Goal: Book appointment/travel/reservation

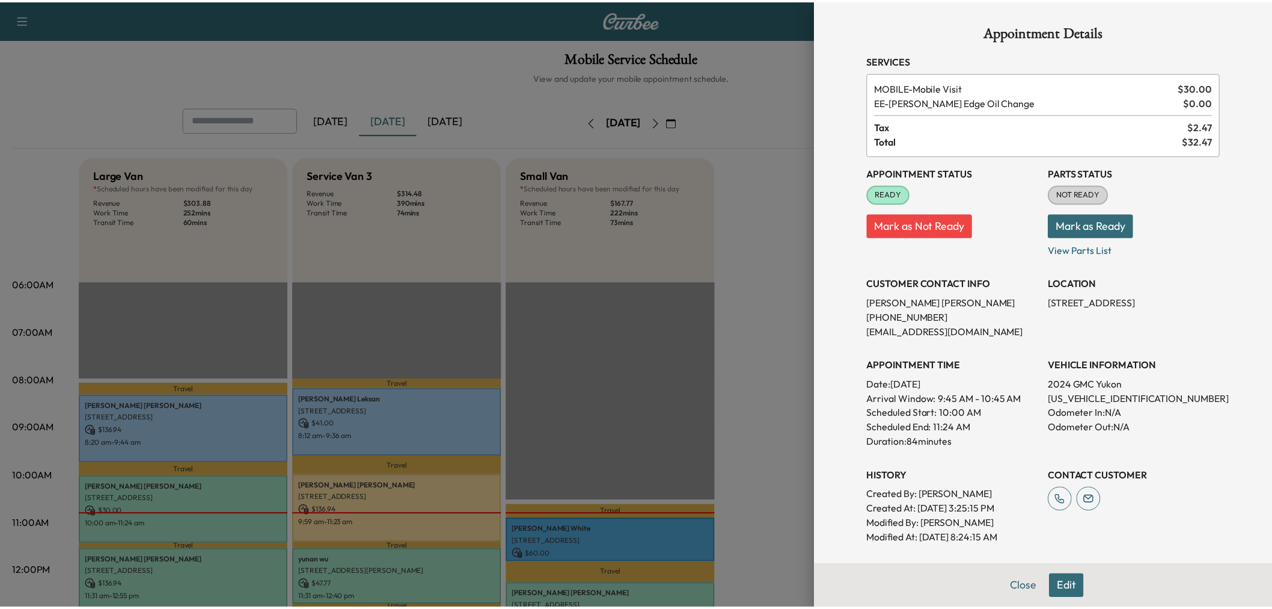
scroll to position [133, 0]
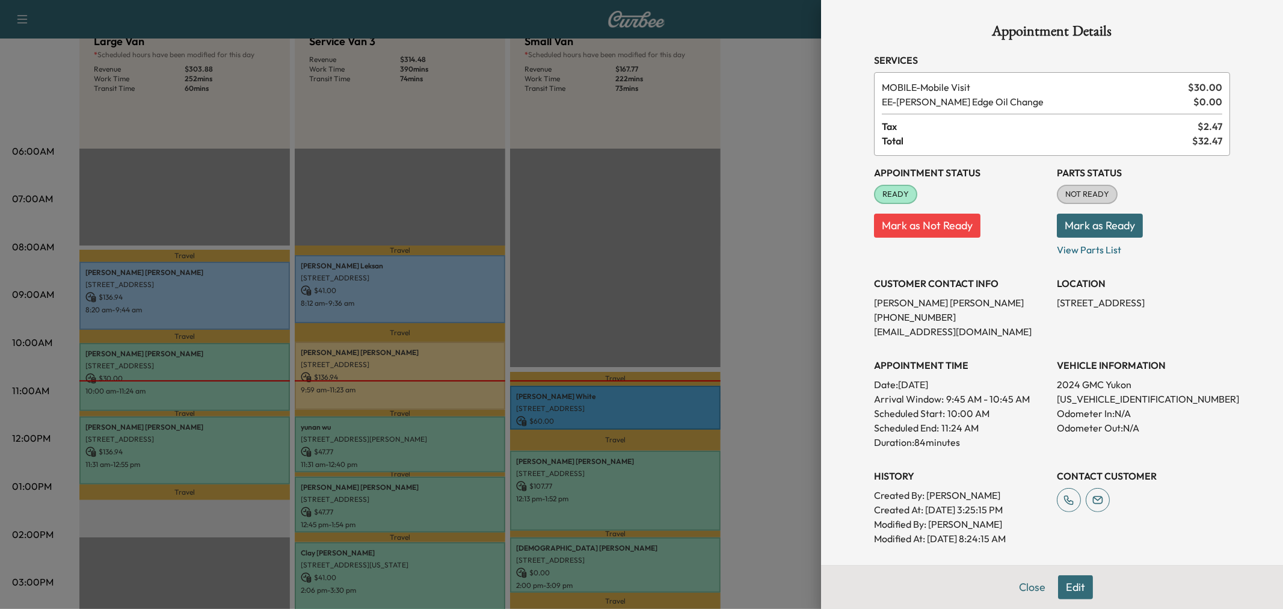
click at [756, 262] on div at bounding box center [641, 304] width 1283 height 609
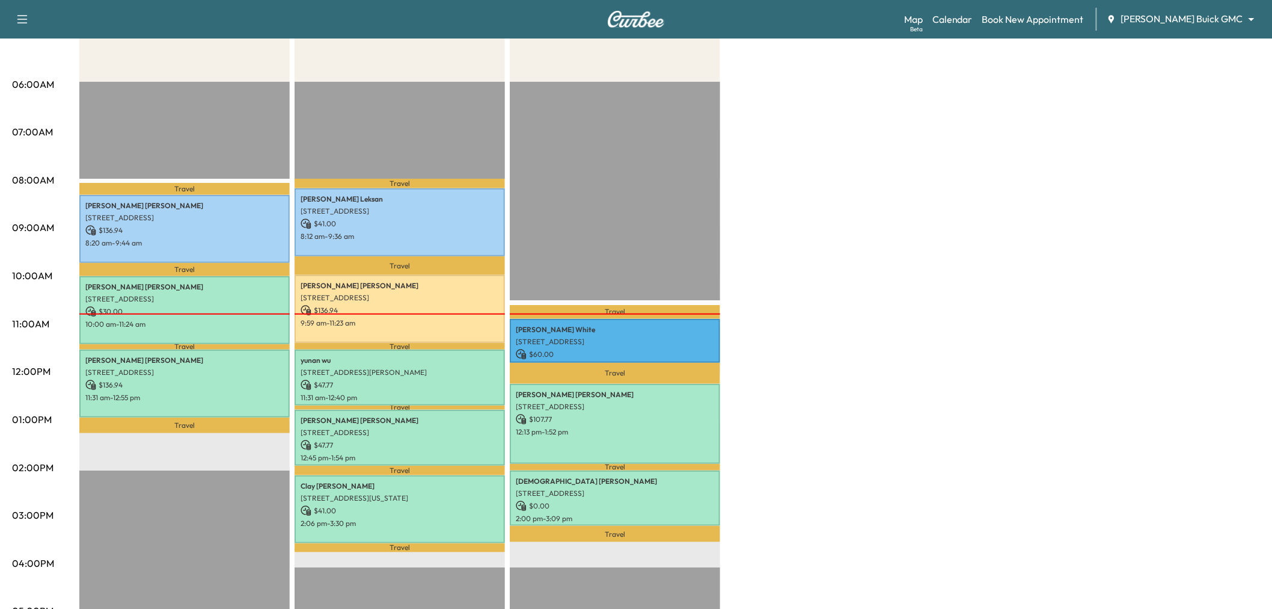
scroll to position [267, 0]
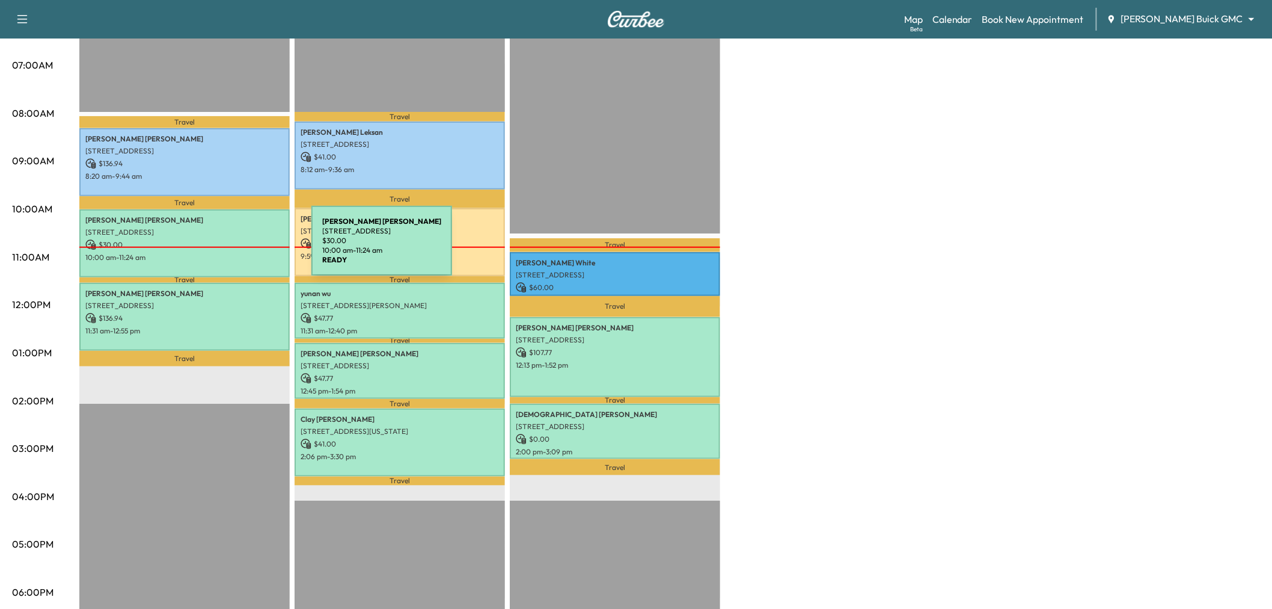
click at [221, 248] on div "[PERSON_NAME] [STREET_ADDRESS] $ 30.00 10:00 am - 11:24 am" at bounding box center [184, 243] width 210 height 68
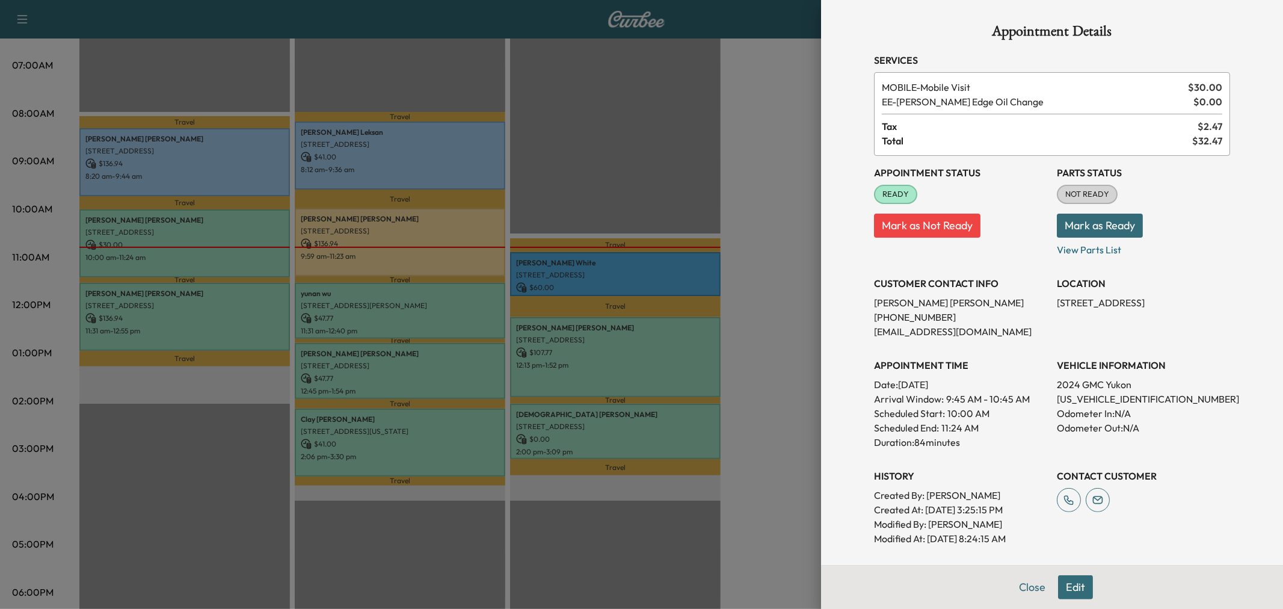
click at [255, 309] on div at bounding box center [641, 304] width 1283 height 609
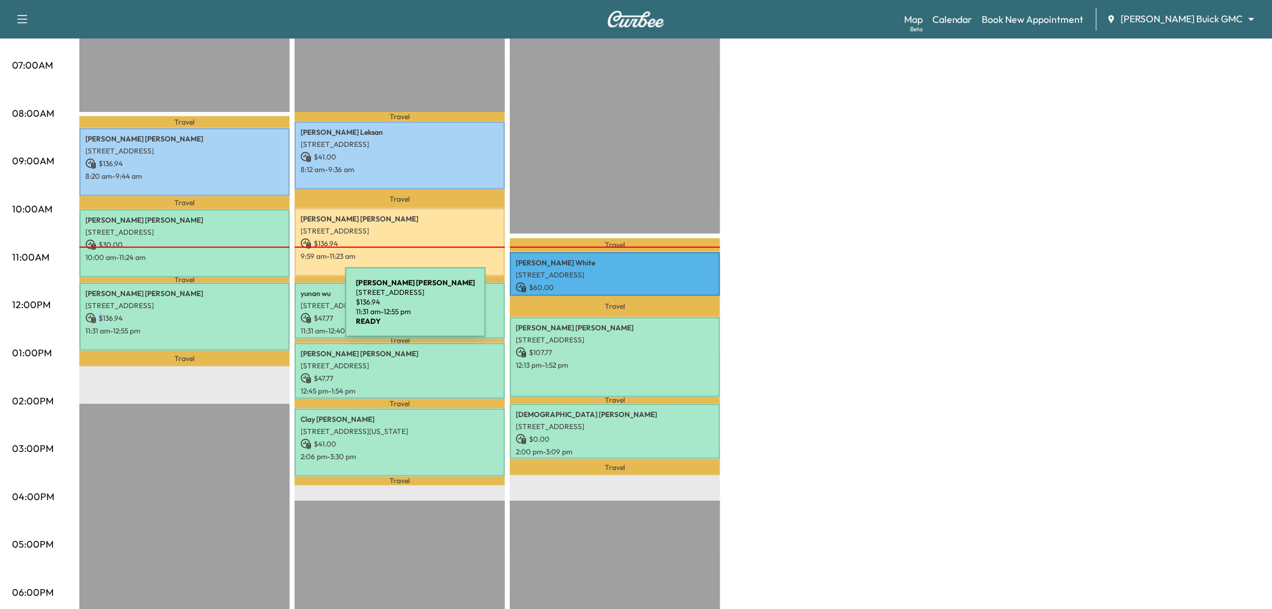
click at [255, 313] on p "$ 136.94" at bounding box center [184, 318] width 198 height 11
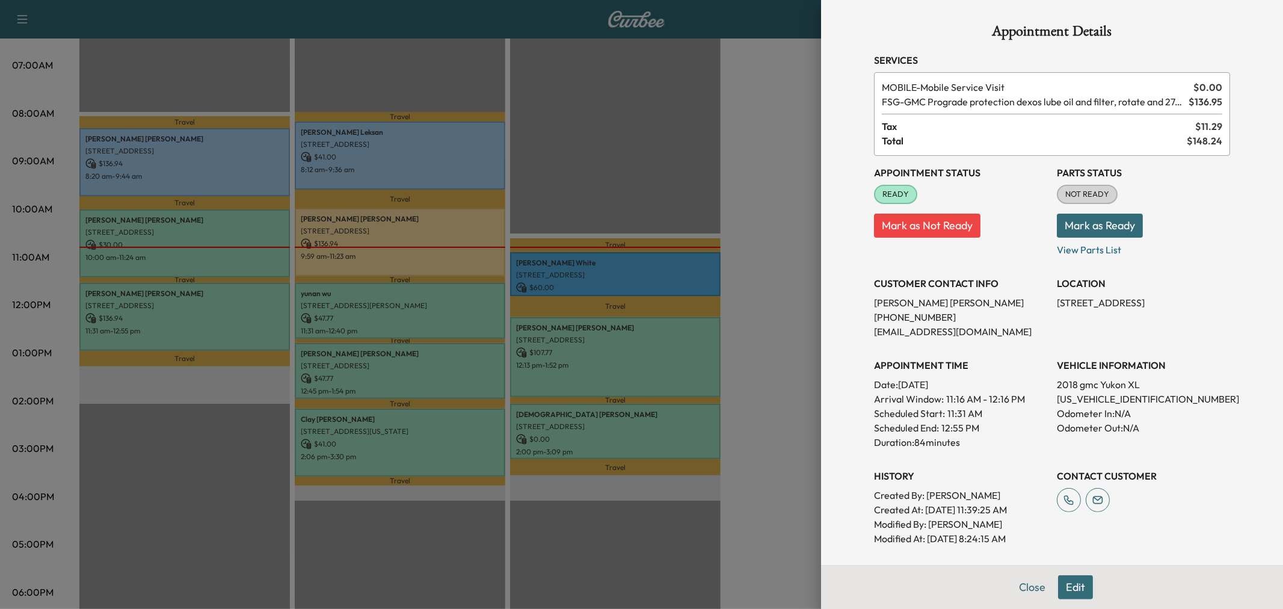
click at [255, 309] on div at bounding box center [641, 304] width 1283 height 609
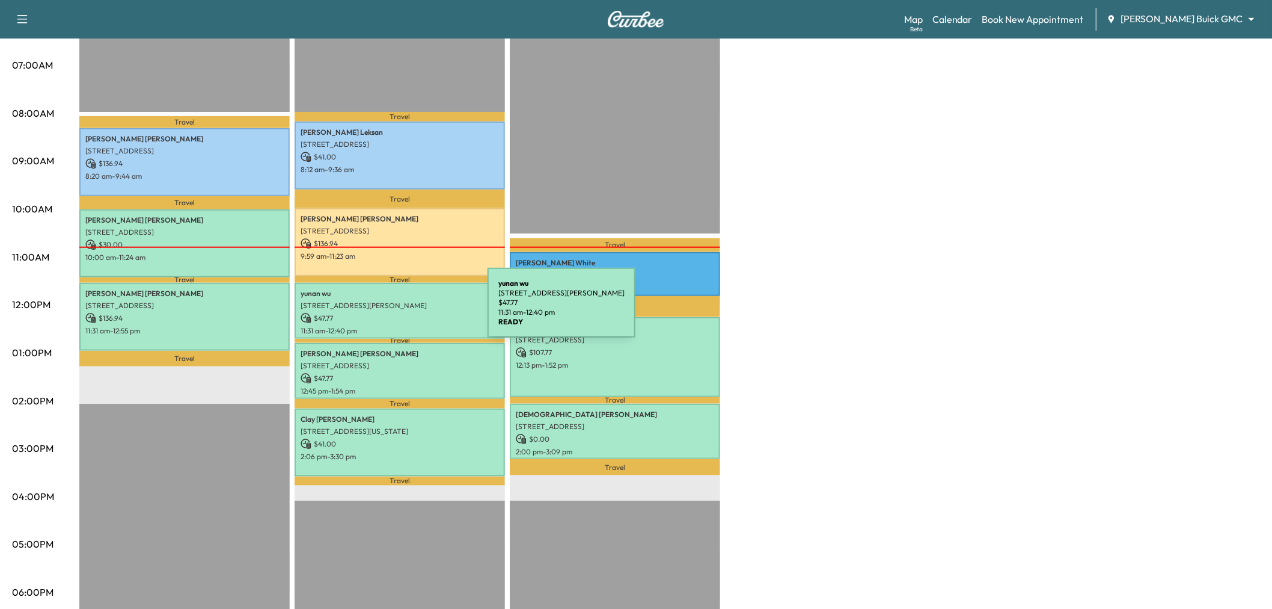
click at [422, 313] on p "$ 47.77" at bounding box center [400, 318] width 198 height 11
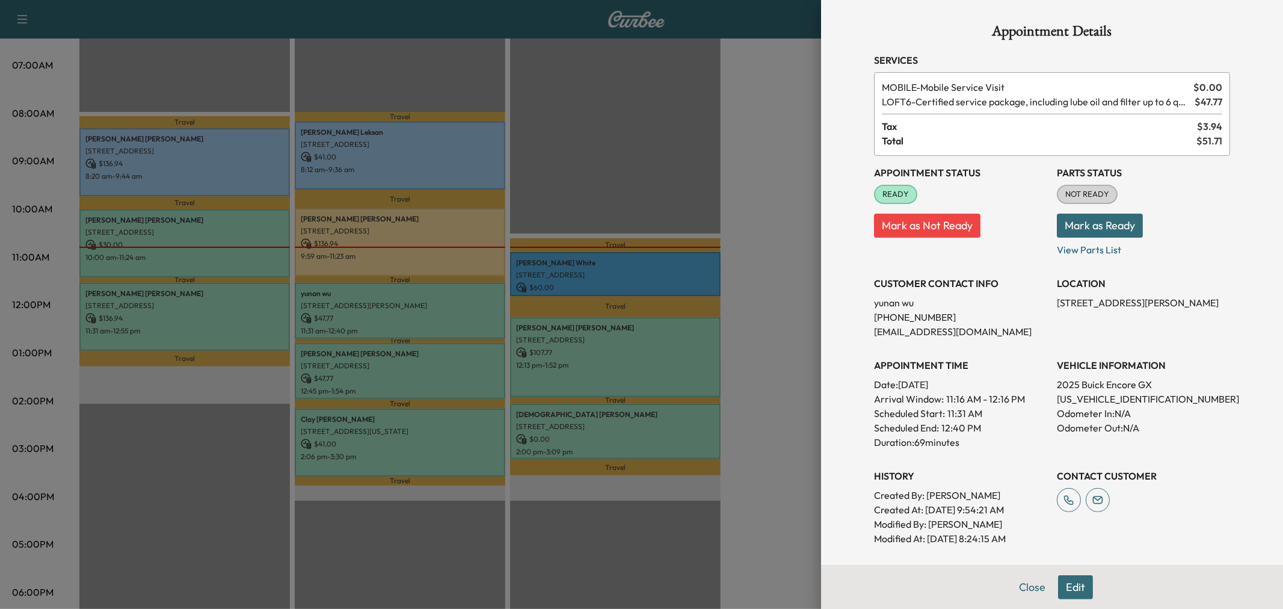
click at [241, 333] on div at bounding box center [641, 304] width 1283 height 609
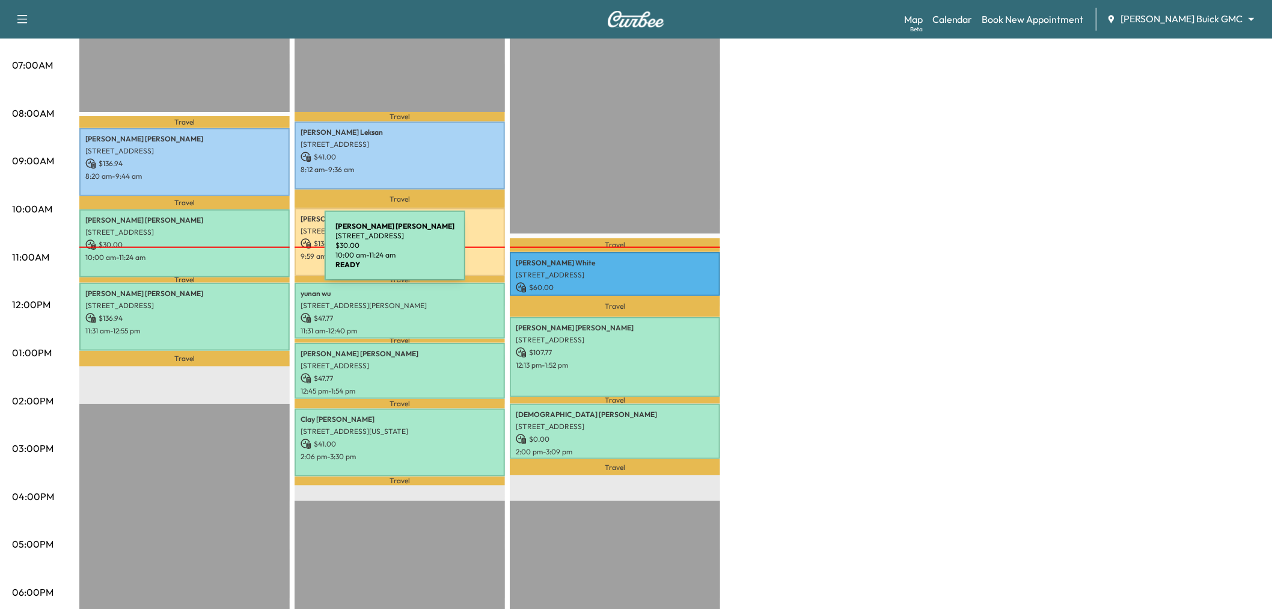
click at [235, 253] on p "10:00 am - 11:24 am" at bounding box center [184, 258] width 198 height 10
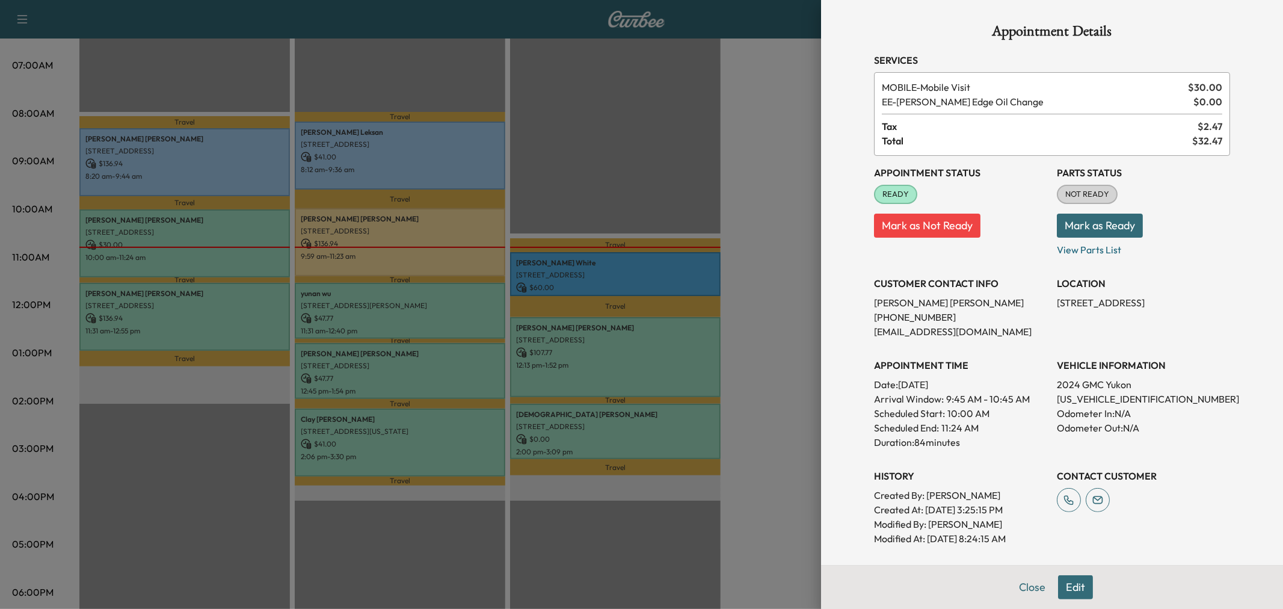
click at [235, 321] on div at bounding box center [641, 304] width 1283 height 609
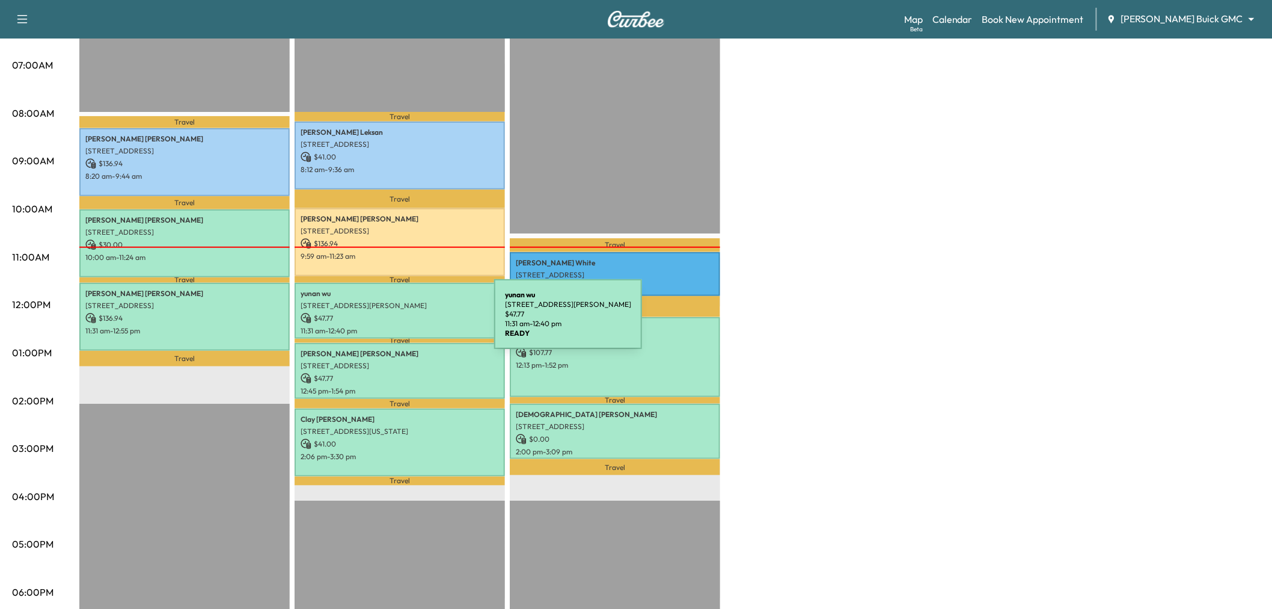
click at [404, 326] on p "11:31 am - 12:40 pm" at bounding box center [400, 331] width 198 height 10
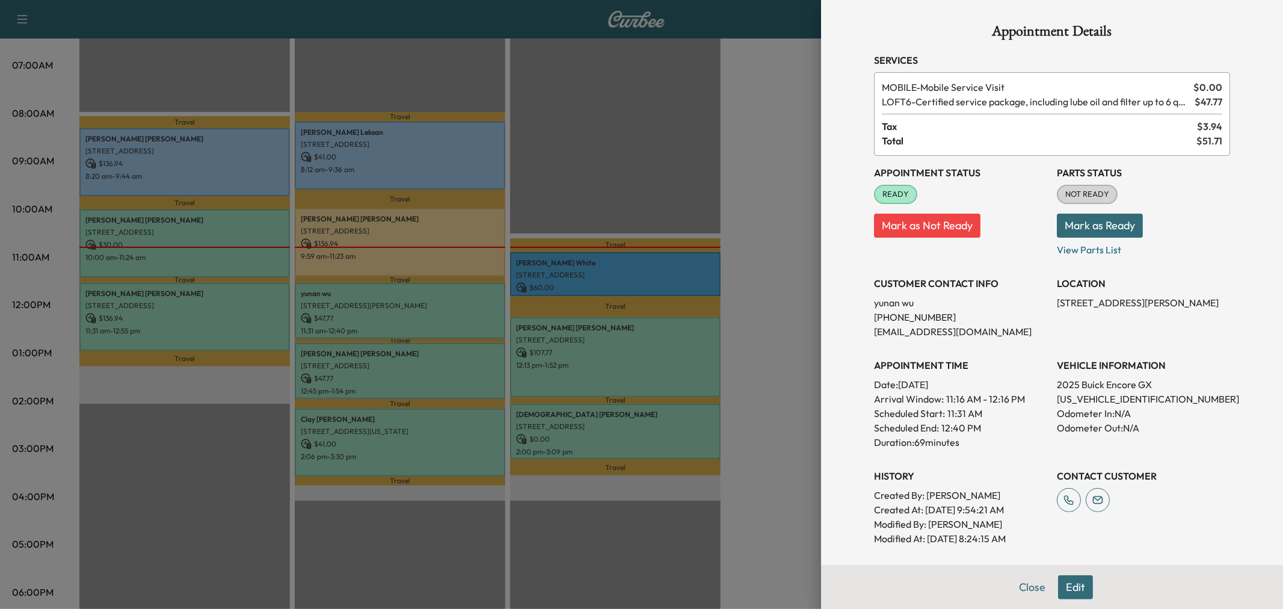
click at [406, 364] on div at bounding box center [641, 304] width 1283 height 609
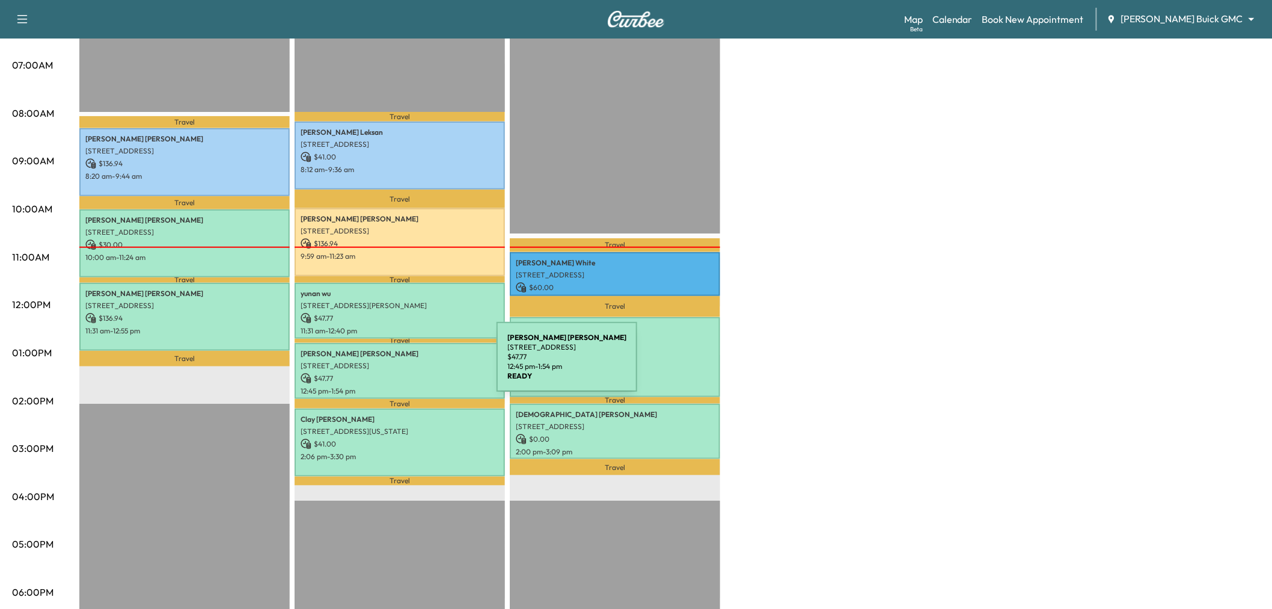
click at [406, 364] on p "[STREET_ADDRESS]" at bounding box center [400, 366] width 198 height 10
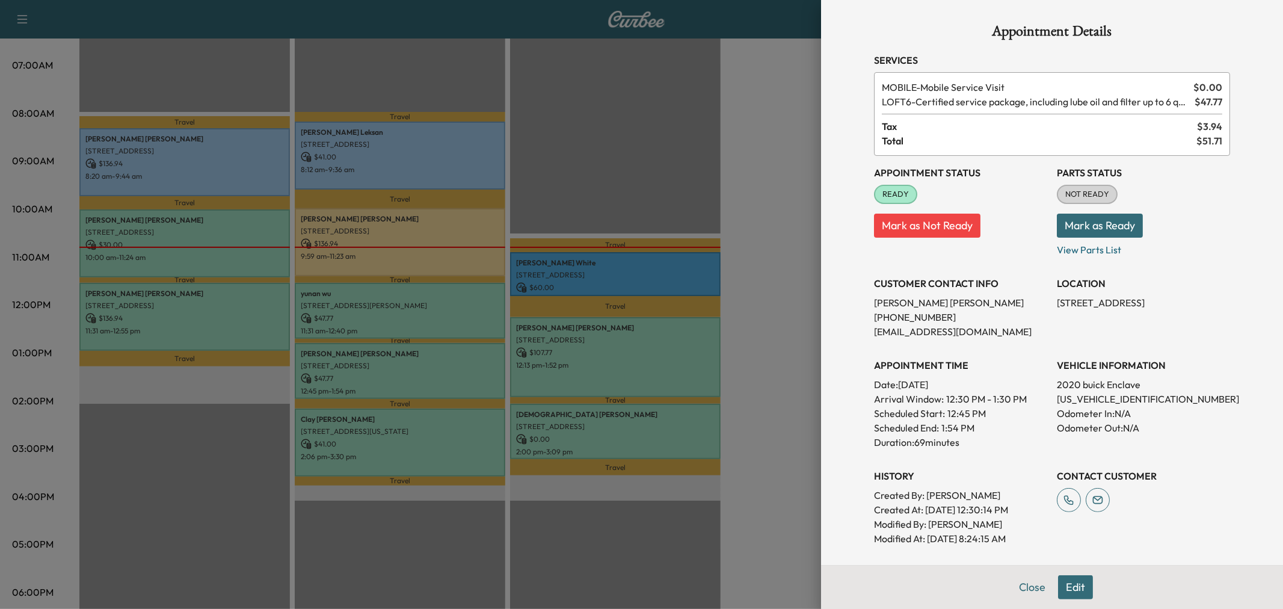
click at [417, 447] on div at bounding box center [641, 304] width 1283 height 609
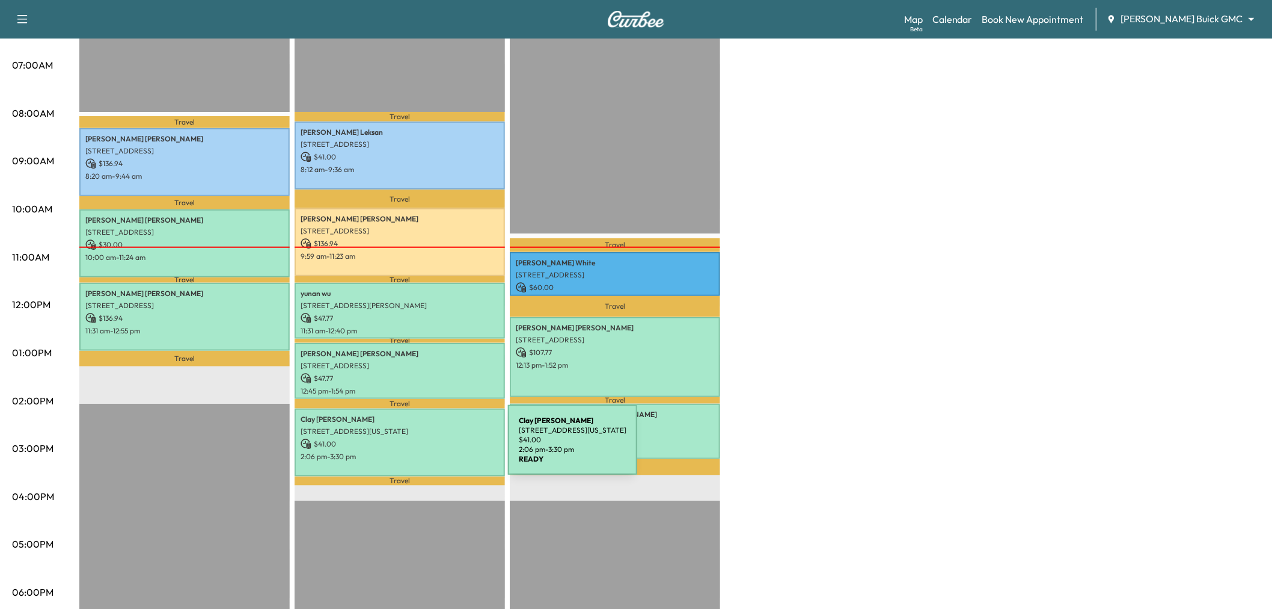
click at [418, 452] on p "2:06 pm - 3:30 pm" at bounding box center [400, 457] width 198 height 10
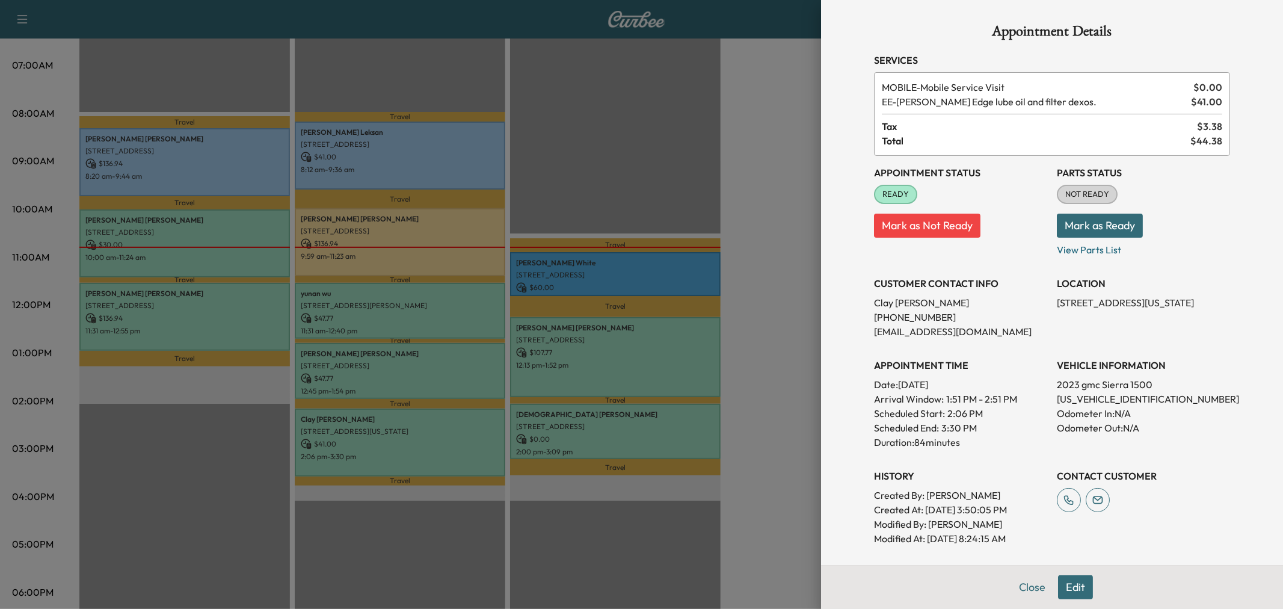
click at [418, 446] on div at bounding box center [641, 304] width 1283 height 609
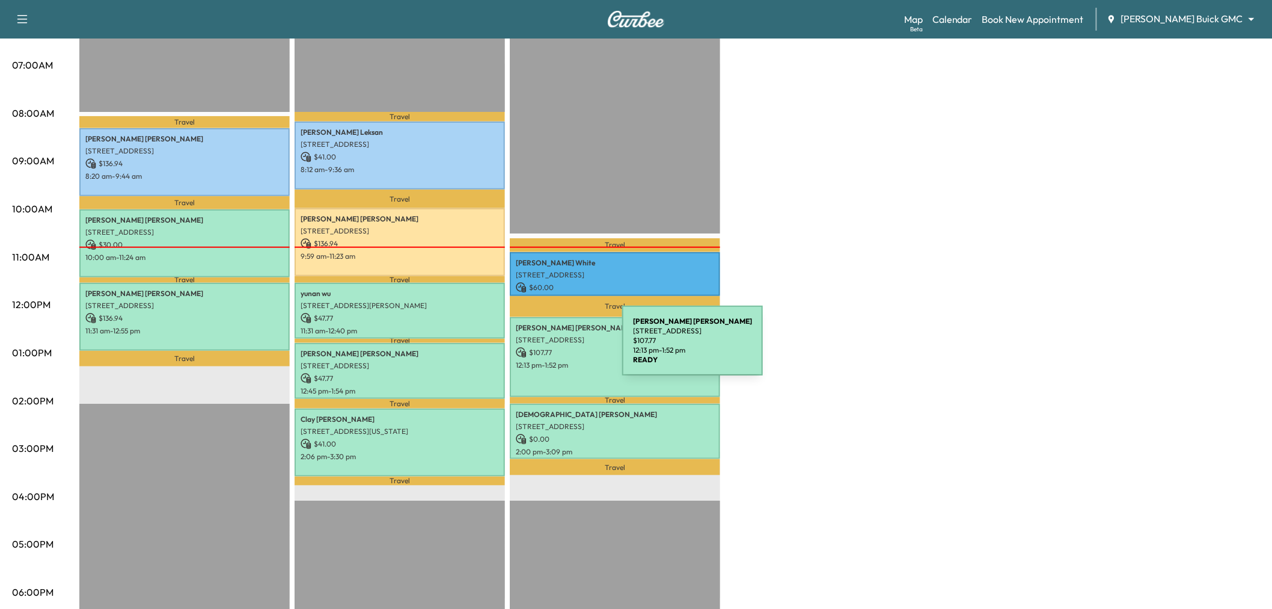
click at [532, 348] on p "$ 107.77" at bounding box center [615, 352] width 198 height 11
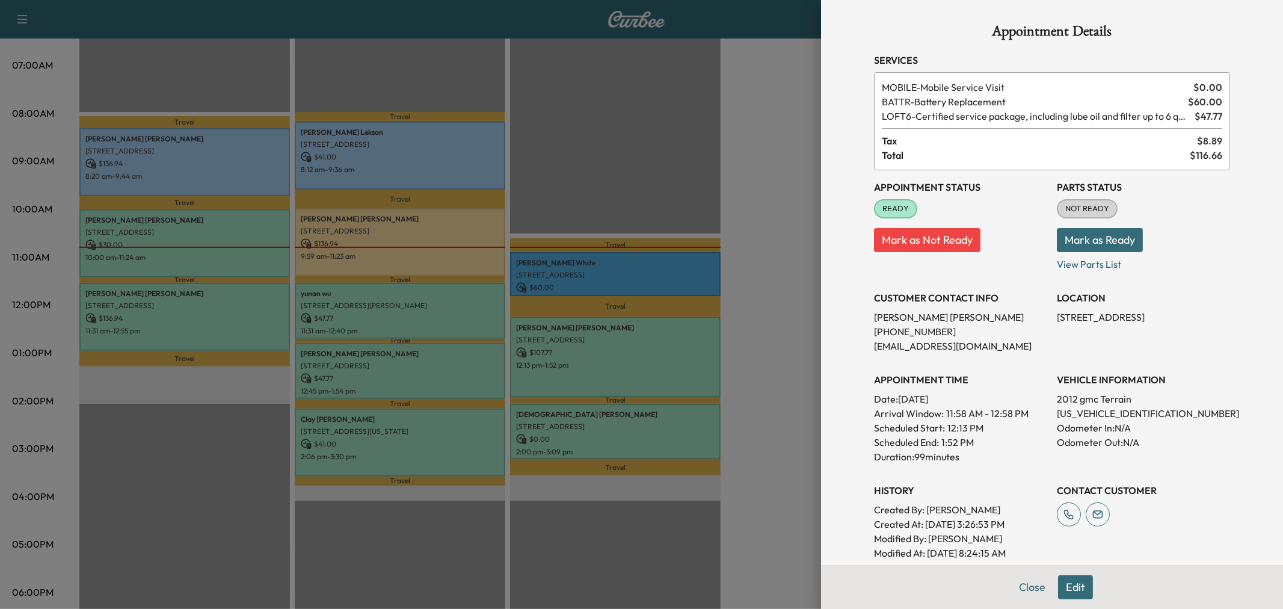
click at [755, 331] on div at bounding box center [641, 304] width 1283 height 609
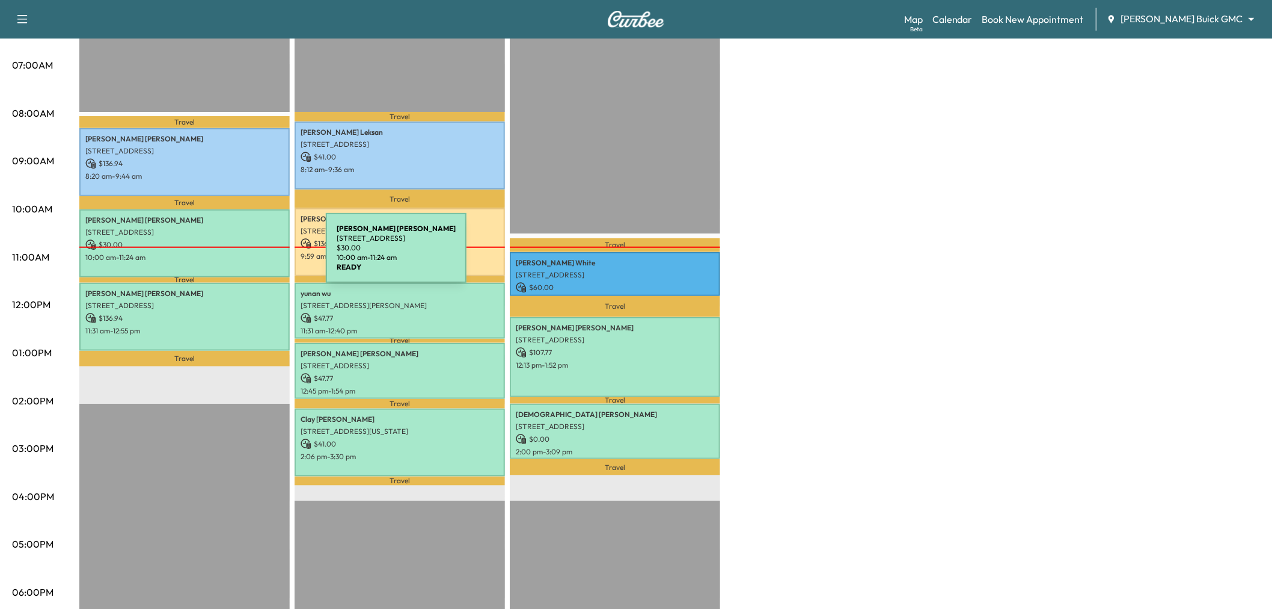
click at [236, 255] on p "10:00 am - 11:24 am" at bounding box center [184, 258] width 198 height 10
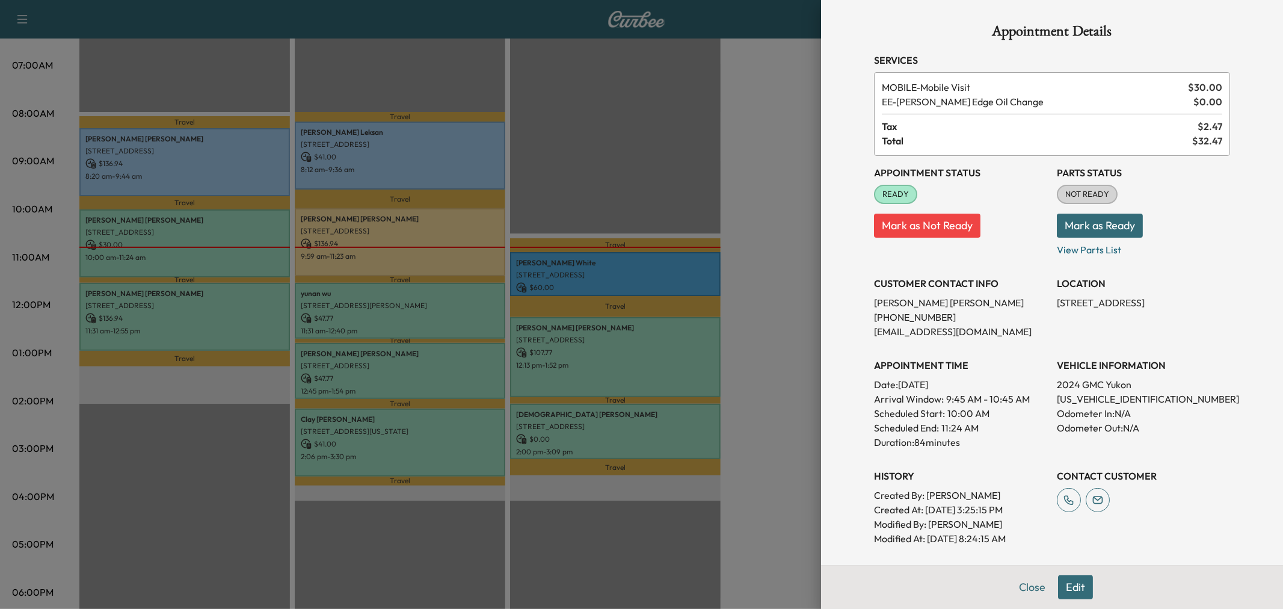
click at [204, 250] on div at bounding box center [641, 304] width 1283 height 609
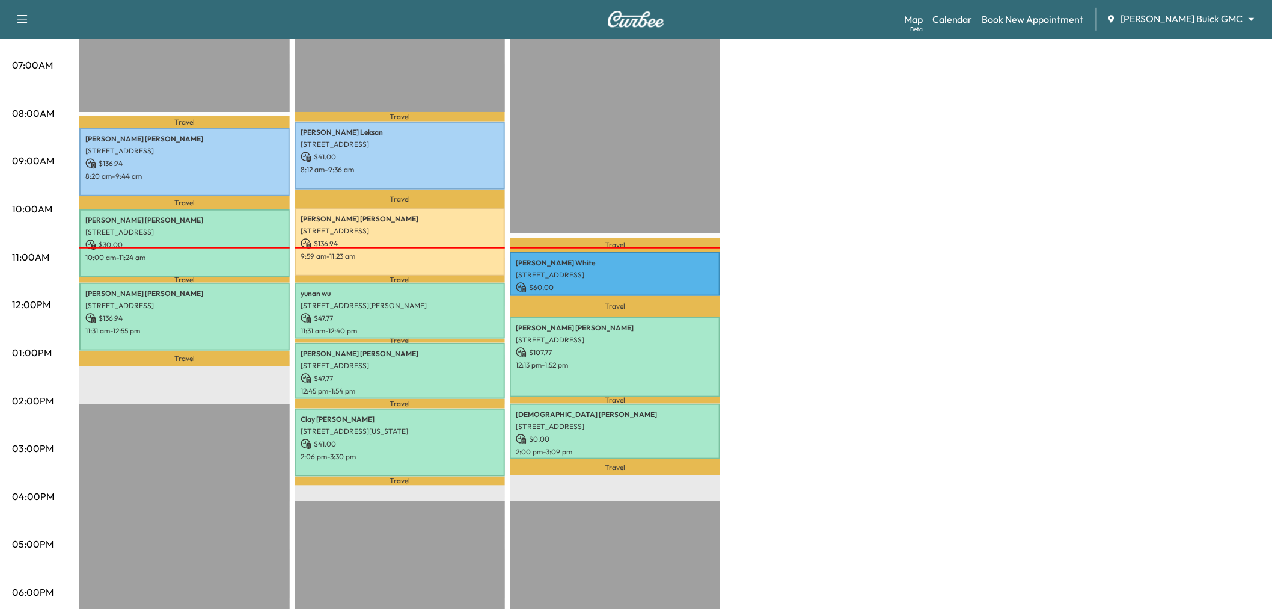
click at [834, 220] on div "Large Van * Scheduled hours have been modified for this day Revenue $ 303.88 Wo…" at bounding box center [669, 341] width 1181 height 902
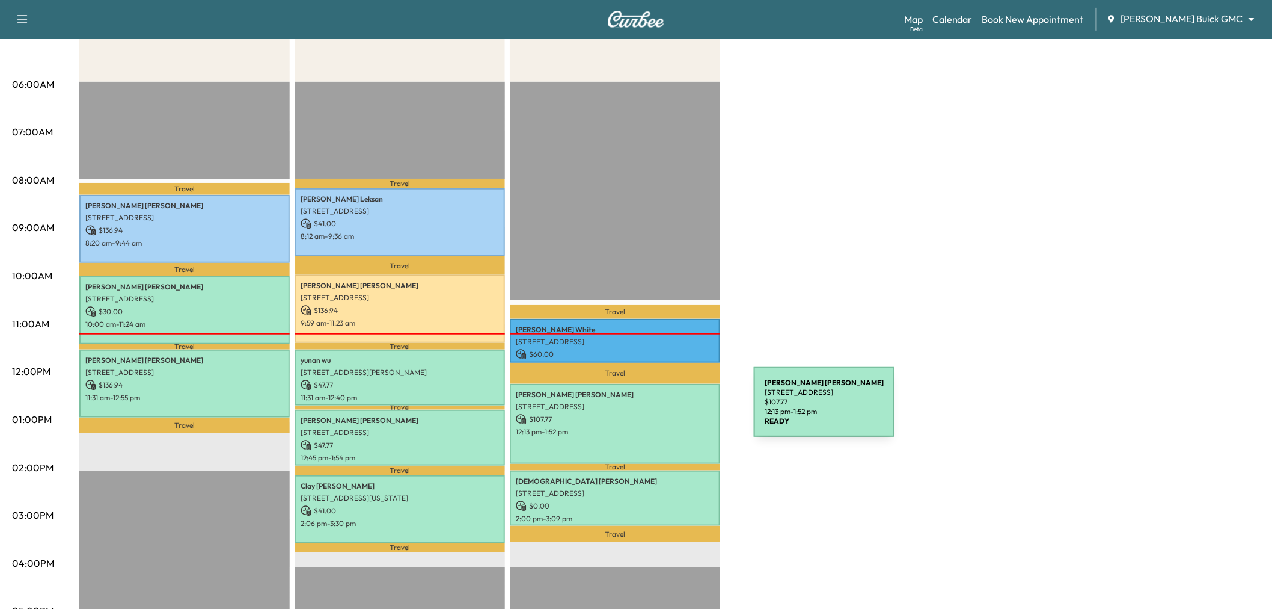
scroll to position [67, 0]
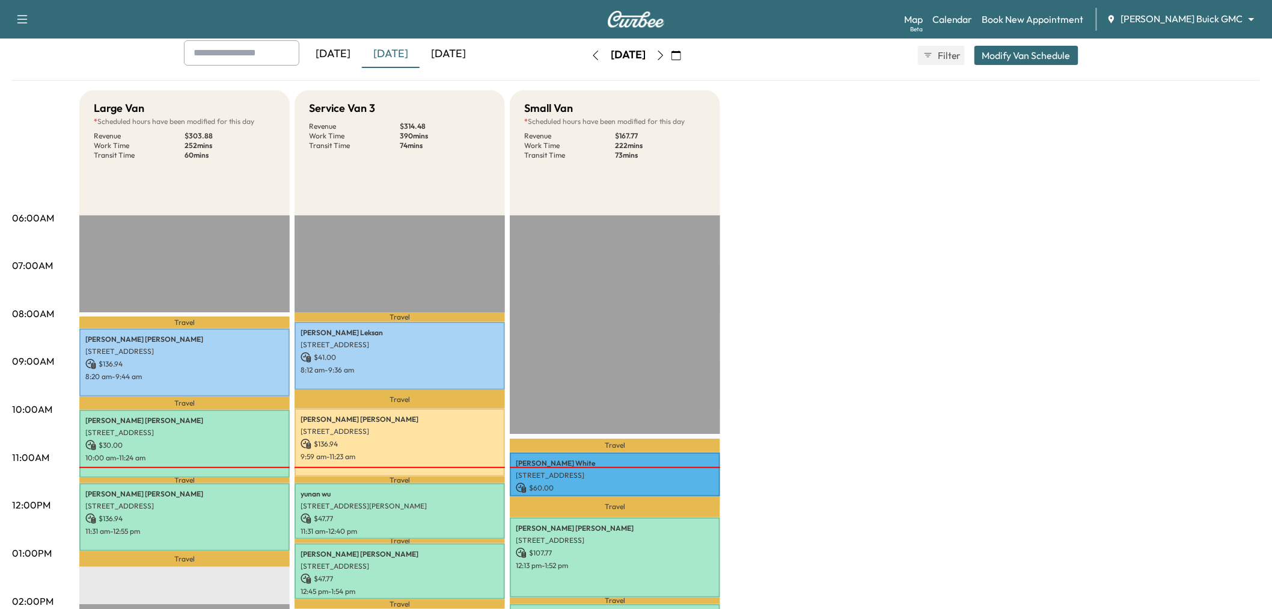
click at [666, 55] on icon "button" at bounding box center [661, 56] width 10 height 10
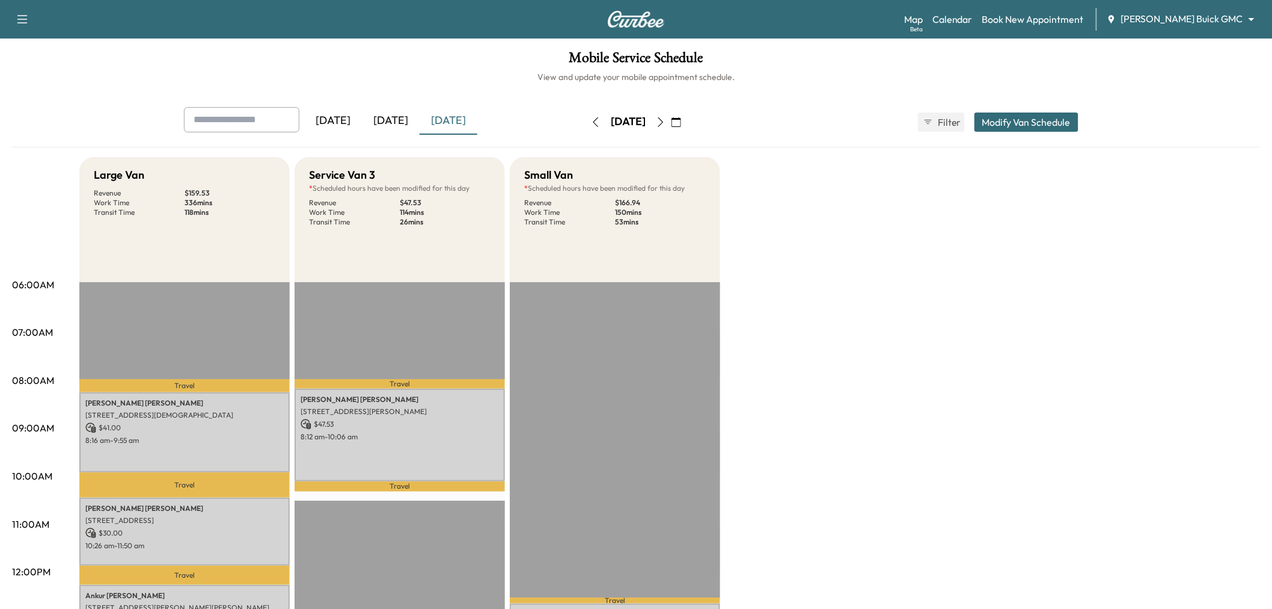
click at [666, 117] on icon "button" at bounding box center [661, 122] width 10 height 10
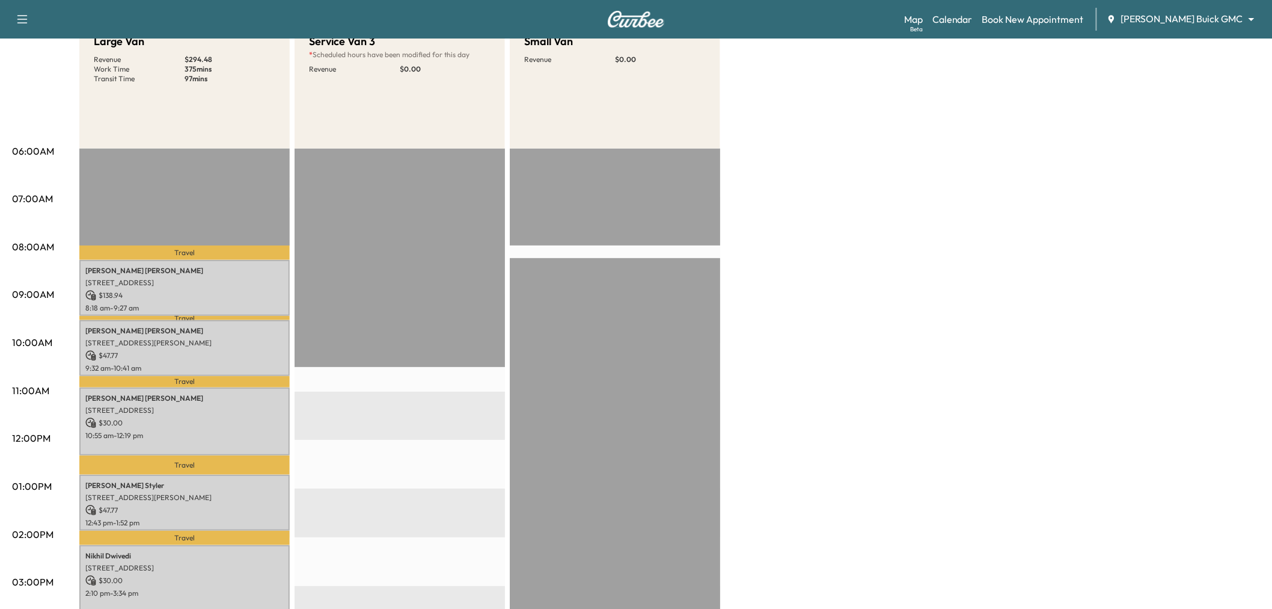
scroll to position [200, 0]
